Goal: Complete application form: Complete application form

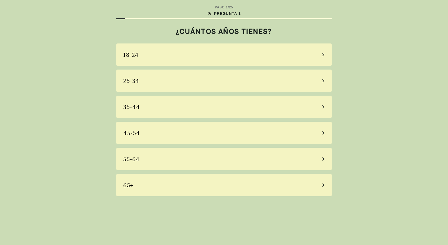
click at [215, 106] on div "35-44" at bounding box center [223, 107] width 215 height 22
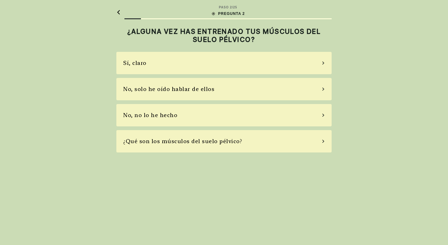
click at [223, 90] on div "No, solo he oído hablar de ellos" at bounding box center [223, 89] width 215 height 22
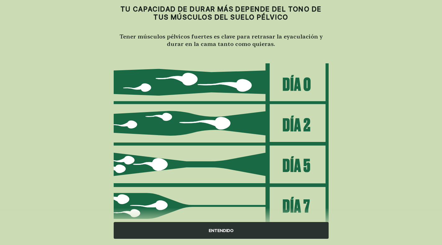
scroll to position [45, 0]
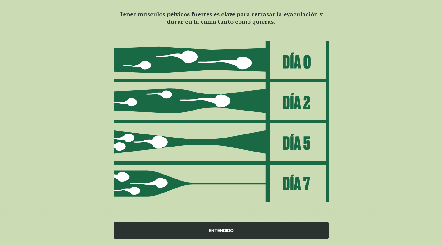
click at [232, 229] on div "ENTENDIDO" at bounding box center [221, 230] width 215 height 17
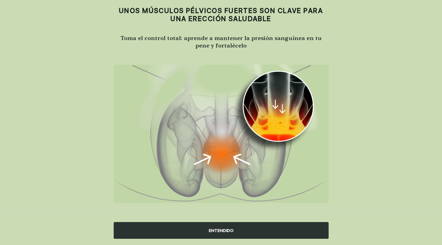
scroll to position [21, 0]
click at [229, 229] on div "ENTENDIDO" at bounding box center [221, 230] width 215 height 17
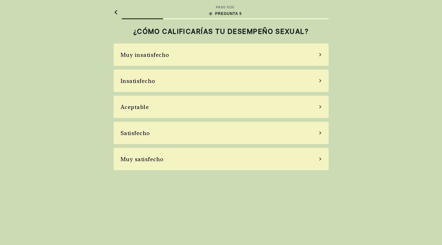
scroll to position [0, 0]
click at [228, 55] on div "Muy insatisfecho" at bounding box center [223, 55] width 215 height 22
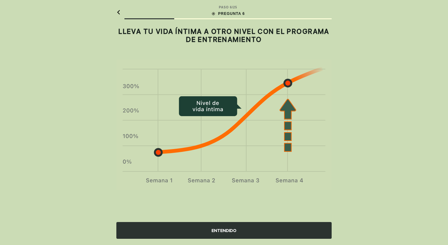
click at [237, 232] on div "ENTENDIDO" at bounding box center [223, 230] width 215 height 17
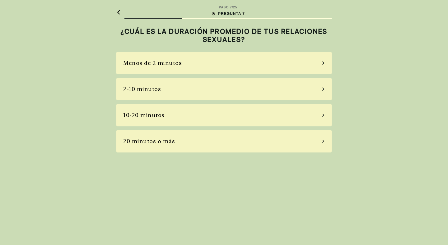
click at [240, 63] on div "Menos de 2 minutos" at bounding box center [223, 63] width 215 height 22
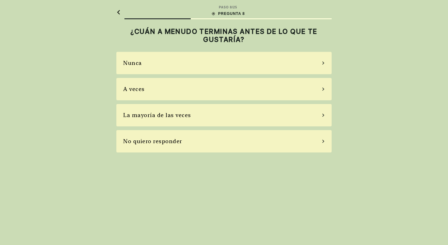
click at [256, 113] on div "La mayoría de las veces" at bounding box center [223, 115] width 215 height 22
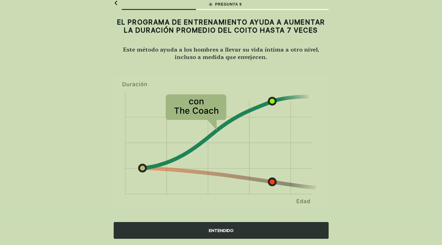
scroll to position [14, 0]
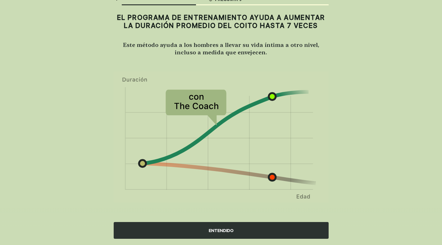
click at [223, 232] on div "ENTENDIDO" at bounding box center [221, 230] width 215 height 17
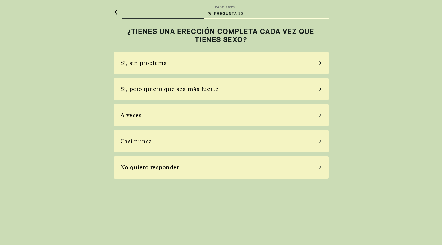
scroll to position [0, 0]
click at [257, 113] on div "A veces" at bounding box center [223, 115] width 215 height 22
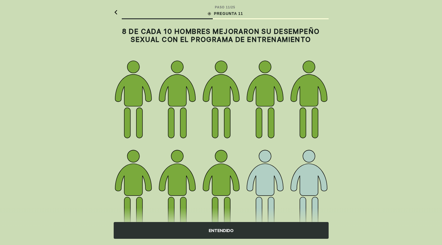
click at [230, 232] on div "ENTENDIDO" at bounding box center [221, 230] width 215 height 17
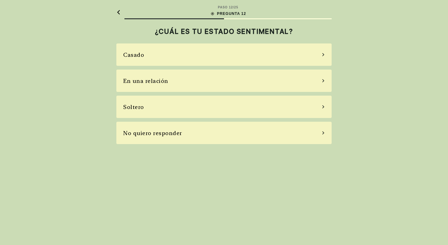
click at [229, 104] on div "Soltero" at bounding box center [223, 107] width 215 height 22
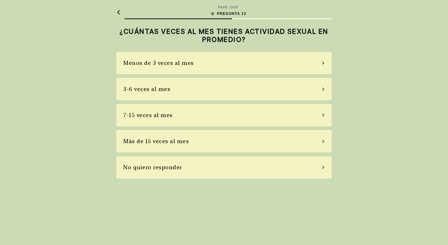
click at [252, 60] on div "Menos de 3 veces al mes" at bounding box center [223, 63] width 215 height 22
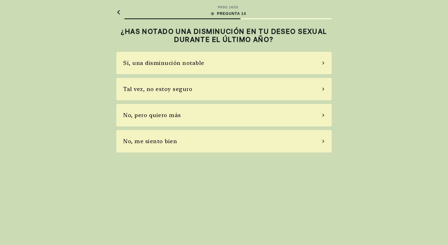
click at [263, 85] on div "Tal vez, no estoy seguro" at bounding box center [223, 89] width 215 height 22
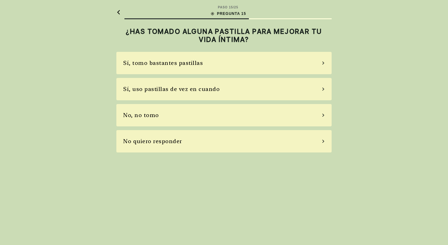
click at [251, 111] on div "No, no tomo" at bounding box center [223, 115] width 215 height 22
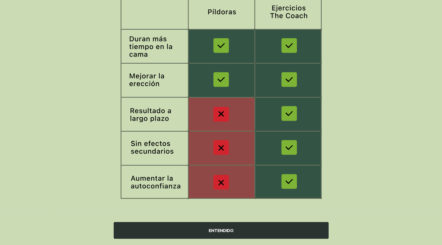
scroll to position [85, 0]
click at [231, 231] on div "ENTENDIDO" at bounding box center [221, 230] width 215 height 17
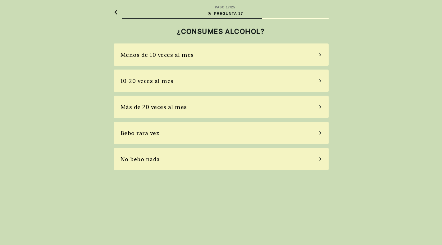
scroll to position [0, 0]
click at [253, 155] on div "No bebo nada" at bounding box center [223, 159] width 215 height 22
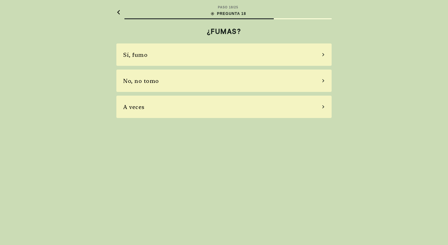
click at [245, 80] on div "No, no tomo" at bounding box center [223, 81] width 215 height 22
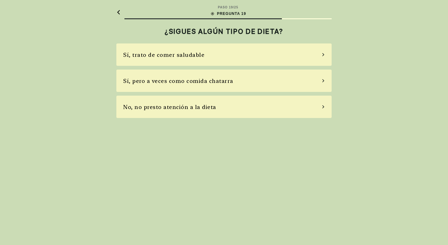
click at [239, 107] on div "No, no presto atención a la dieta" at bounding box center [223, 107] width 215 height 22
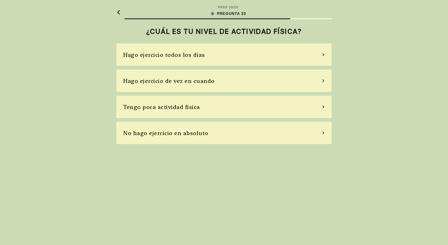
click at [241, 128] on div "No hago ejercicio en absoluto" at bounding box center [223, 133] width 215 height 22
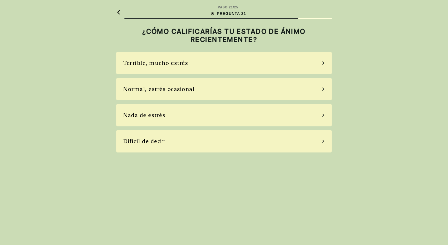
click at [246, 144] on div "Difícil de decir" at bounding box center [223, 141] width 215 height 22
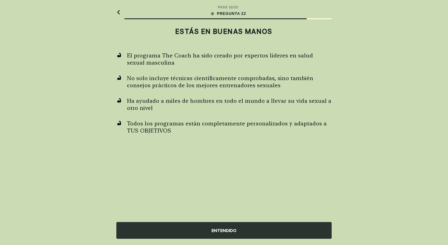
click at [221, 226] on div "ENTENDIDO" at bounding box center [223, 230] width 215 height 17
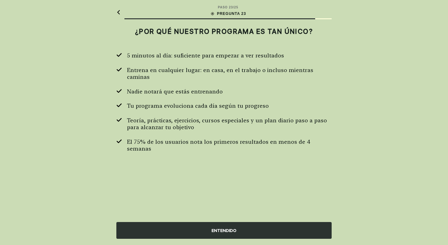
click at [223, 229] on div "ENTENDIDO" at bounding box center [223, 230] width 215 height 17
